Goal: Information Seeking & Learning: Find specific fact

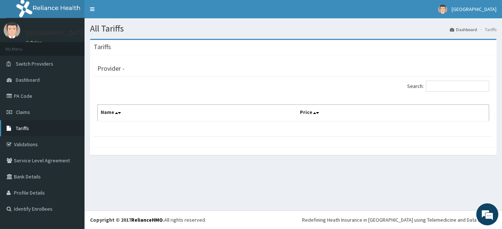
click at [37, 126] on link "Tariffs" at bounding box center [42, 128] width 84 height 16
click at [21, 125] on link "Tariffs" at bounding box center [42, 128] width 84 height 16
click at [21, 128] on span "Tariffs" at bounding box center [22, 128] width 13 height 7
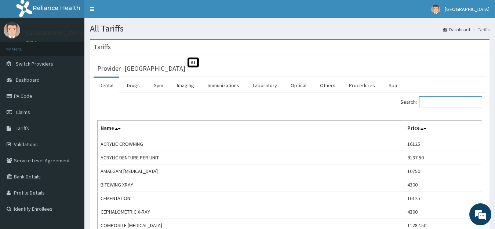
click at [434, 105] on input "Search:" at bounding box center [450, 102] width 63 height 11
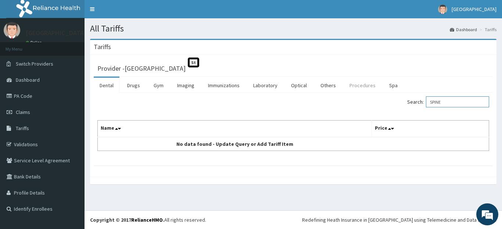
type input "SPINE"
click at [361, 87] on link "Procedures" at bounding box center [362, 85] width 38 height 15
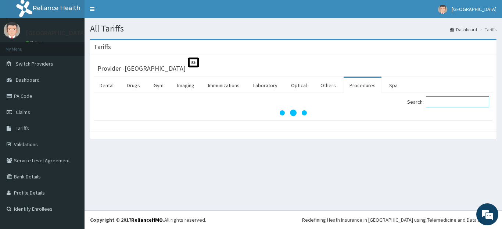
click at [442, 105] on input "Search:" at bounding box center [457, 102] width 63 height 11
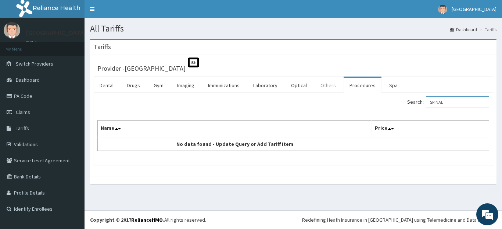
type input "SPINAL"
click at [326, 87] on link "Others" at bounding box center [327, 85] width 27 height 15
click at [437, 101] on input "Search:" at bounding box center [457, 102] width 63 height 11
type input "SPINAL"
